Goal: Navigation & Orientation: Find specific page/section

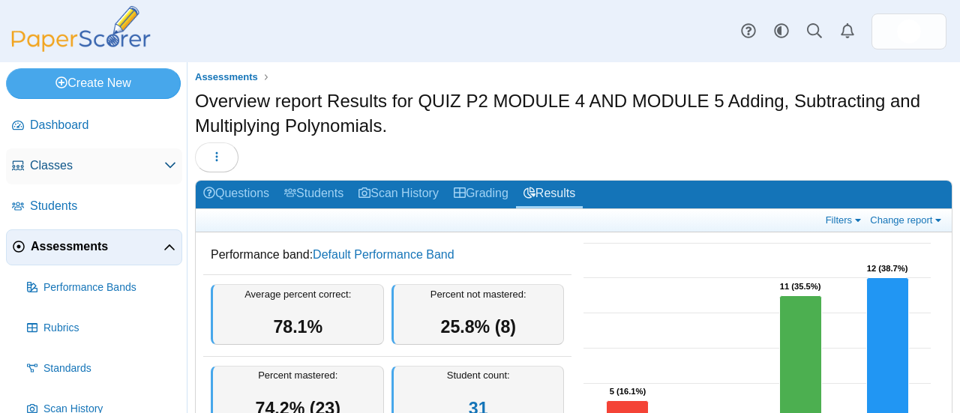
click at [59, 161] on span "Classes" at bounding box center [97, 166] width 134 height 17
